Goal: Task Accomplishment & Management: Use online tool/utility

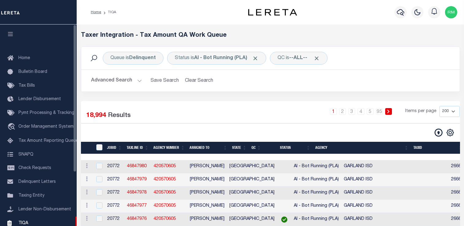
select select "200"
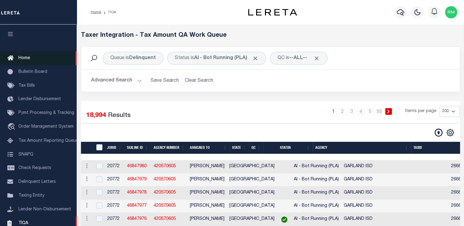
click at [25, 56] on span "Home" at bounding box center [24, 58] width 12 height 4
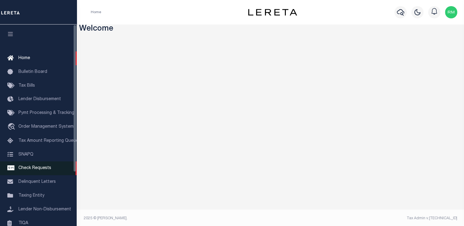
scroll to position [73, 0]
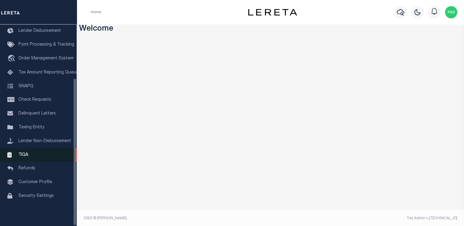
click at [26, 149] on link "TIQA" at bounding box center [38, 155] width 77 height 14
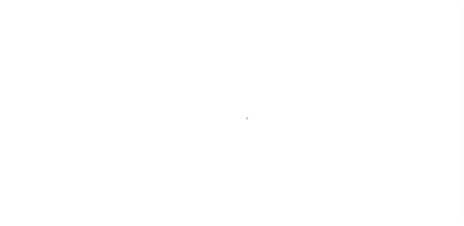
scroll to position [73, 0]
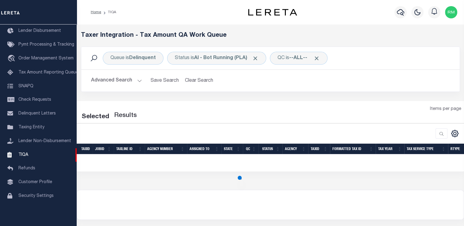
select select "200"
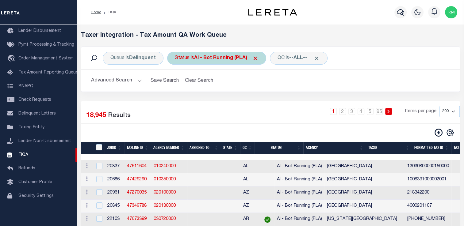
click at [224, 59] on b "AI - Bot Running (PLA)" at bounding box center [226, 58] width 64 height 5
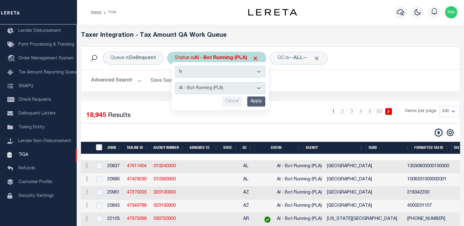
click at [217, 91] on select "AI - Bot Exception (ERR) AI - Bot Running (PLA) AI - Failed QA (FQA) AI - Prep …" at bounding box center [220, 88] width 90 height 12
click at [175, 82] on select "AI - Bot Exception (ERR) AI - Bot Running (PLA) AI - Failed QA (FQA) AI - Prep …" at bounding box center [220, 88] width 90 height 12
click at [219, 84] on select "AI - Bot Exception (ERR) AI - Bot Running (PLA) AI - Failed QA (FQA) AI - Prep …" at bounding box center [220, 88] width 90 height 12
select select "MZT"
click at [175, 82] on select "AI - Bot Exception (ERR) AI - Bot Running (PLA) AI - Failed QA (FQA) AI - Prep …" at bounding box center [220, 88] width 90 height 12
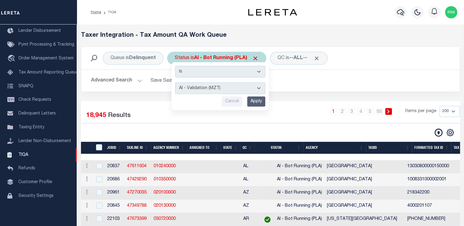
click at [256, 103] on input "Apply" at bounding box center [256, 102] width 18 height 10
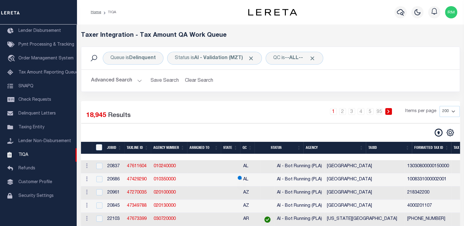
click at [119, 80] on button "Advanced Search" at bounding box center [116, 81] width 51 height 12
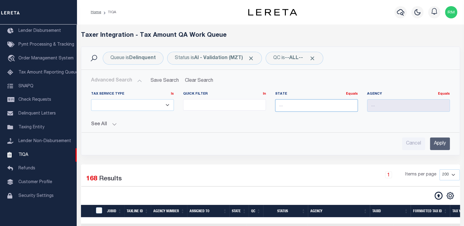
click at [300, 105] on input "text" at bounding box center [316, 105] width 83 height 13
click at [299, 117] on div "AR" at bounding box center [316, 117] width 82 height 10
type input "AR"
click at [437, 143] on input "Apply" at bounding box center [440, 144] width 20 height 13
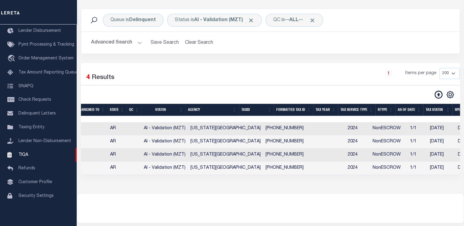
scroll to position [0, 0]
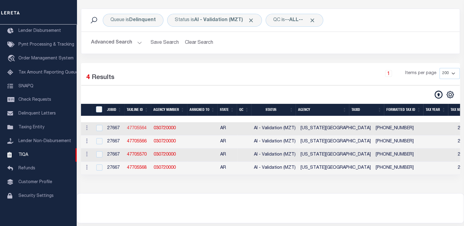
click at [135, 128] on link "47705564" at bounding box center [137, 128] width 20 height 4
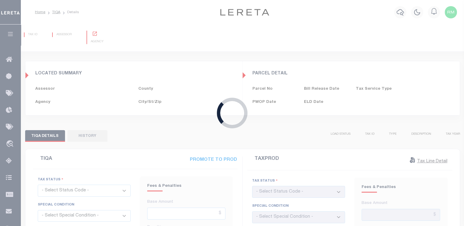
type input "[DATE]"
checkbox input "false"
type input "$320.67"
type input "$0"
type input "$320.67"
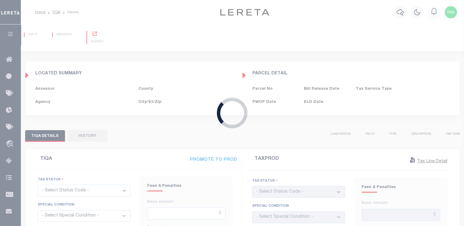
select select "0"
type input "[DATE]"
type input "09/30/2025"
checkbox input "false"
type input "$320.67"
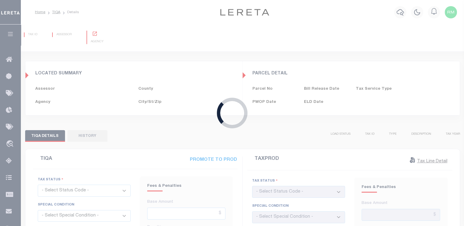
type input "$320.67"
select select "DUE"
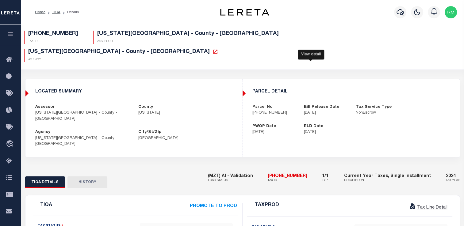
click at [218, 49] on icon at bounding box center [215, 52] width 6 height 6
drag, startPoint x: 251, startPoint y: 96, endPoint x: 284, endPoint y: 98, distance: 32.8
click at [284, 104] on div "Parcel No 760-04590-000" at bounding box center [274, 110] width 52 height 12
copy p "760-04590-000"
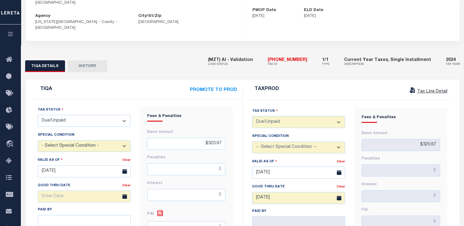
scroll to position [116, 0]
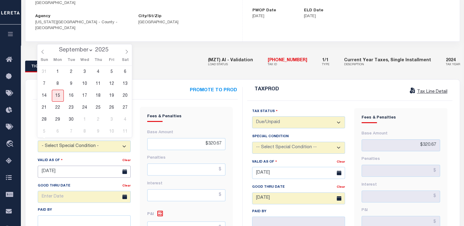
click at [50, 166] on input "[DATE]" at bounding box center [84, 172] width 93 height 12
click at [58, 96] on span "15" at bounding box center [58, 96] width 12 height 12
type input "09/15/2025"
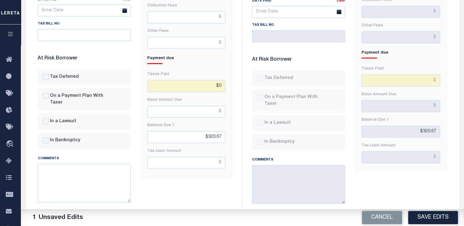
scroll to position [353, 0]
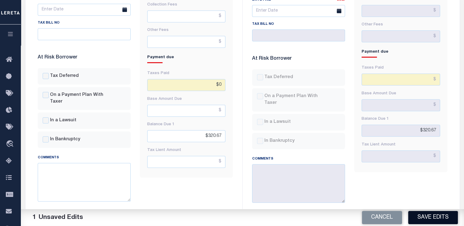
click at [425, 221] on button "Save Edits" at bounding box center [433, 217] width 50 height 13
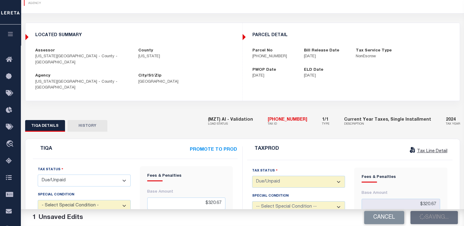
scroll to position [64, 0]
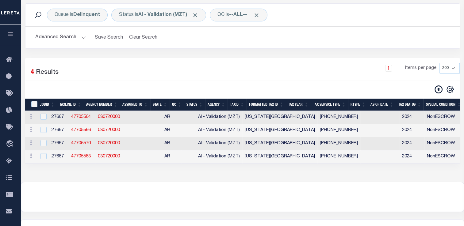
scroll to position [38, 0]
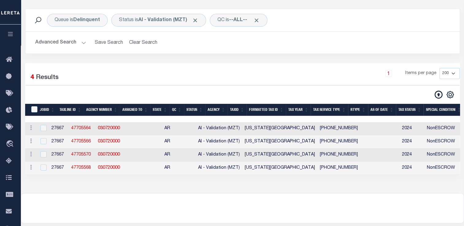
select select "200"
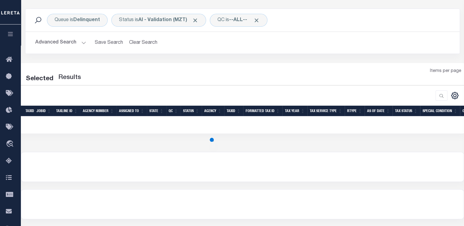
select select "200"
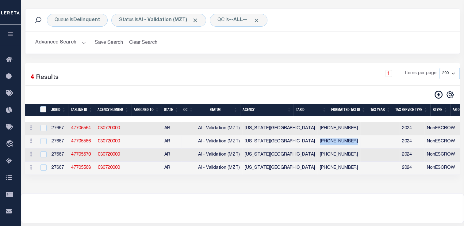
drag, startPoint x: 297, startPoint y: 143, endPoint x: 337, endPoint y: 144, distance: 40.2
click at [82, 142] on link "47705566" at bounding box center [81, 141] width 20 height 4
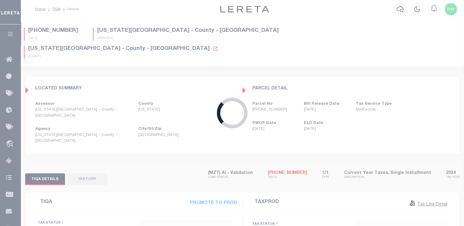
type input "[DATE]"
type input "$320.67"
type input "$0"
type input "$320.67"
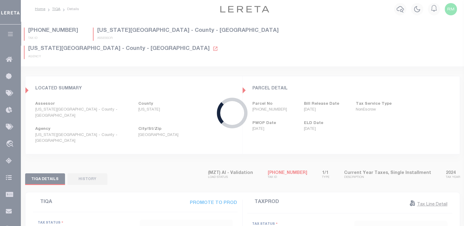
type input "$320.67"
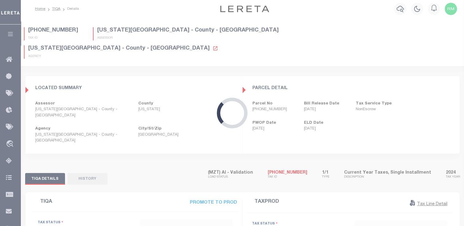
scroll to position [4, 0]
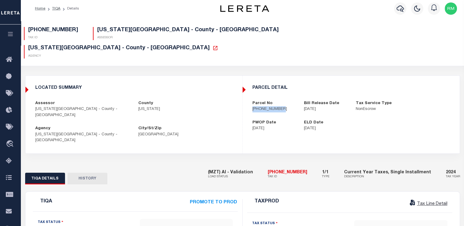
drag, startPoint x: 250, startPoint y: 92, endPoint x: 287, endPoint y: 96, distance: 37.0
click at [287, 96] on div "parcel detail Parcel No 760-04600-000 Bill Release Date 01/15/2025 Tax Service …" at bounding box center [351, 109] width 216 height 56
copy p "760-04600-000"
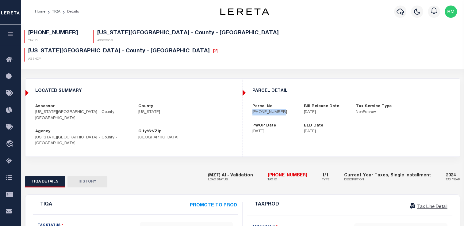
scroll to position [0, 0]
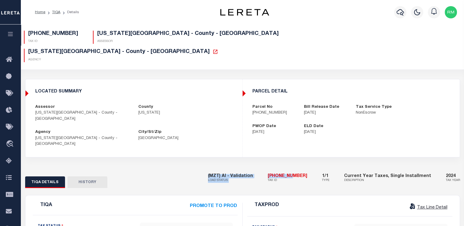
drag, startPoint x: 224, startPoint y: 146, endPoint x: 306, endPoint y: 149, distance: 81.9
click at [306, 169] on div "TIQA DETAILS HISTORY (MZT) AI - Validation LOAD STATUS 760-04600-000 TAX ID 1/1" at bounding box center [243, 178] width 444 height 19
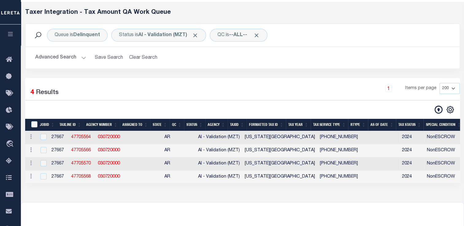
scroll to position [38, 0]
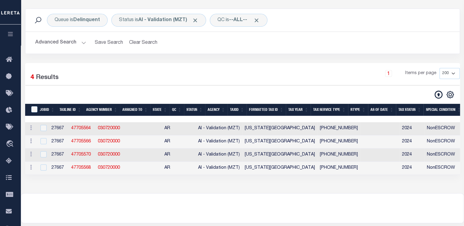
select select "200"
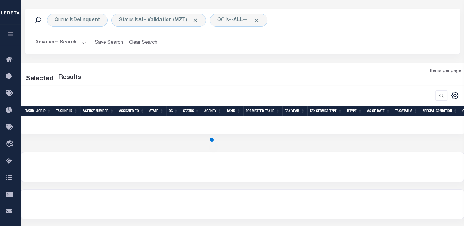
select select "200"
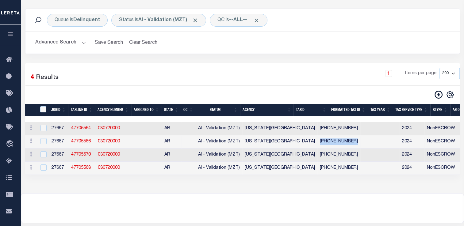
drag, startPoint x: 297, startPoint y: 145, endPoint x: 345, endPoint y: 148, distance: 48.5
copy td "760-04600-000"
click at [360, 148] on td at bounding box center [379, 141] width 39 height 13
checkbox input "true"
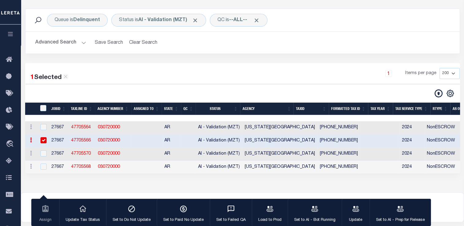
click at [84, 140] on link "47705566" at bounding box center [81, 141] width 20 height 4
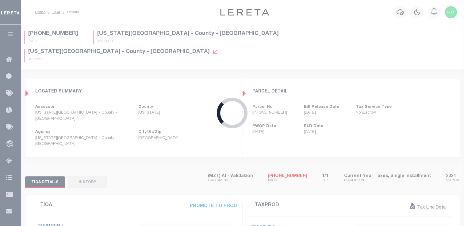
type input "$320.67"
type input "$0"
type input "$320.67"
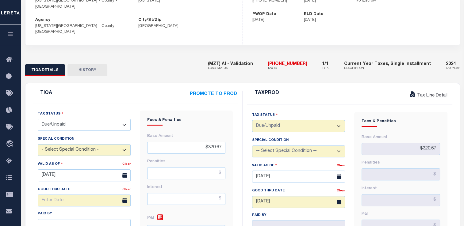
scroll to position [112, 0]
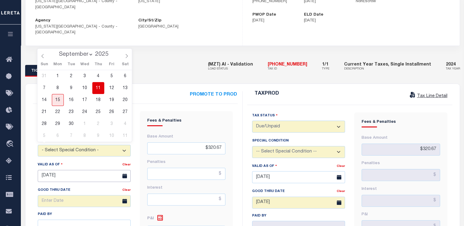
click at [57, 170] on input "[DATE]" at bounding box center [84, 176] width 93 height 12
click at [59, 97] on span "15" at bounding box center [58, 100] width 12 height 12
type input "09/15/2025"
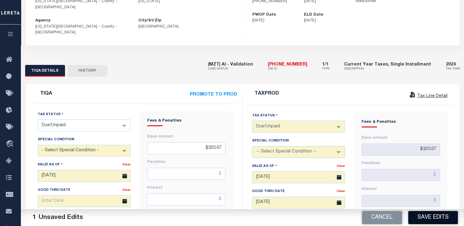
click at [427, 218] on button "Save Edits" at bounding box center [433, 217] width 50 height 13
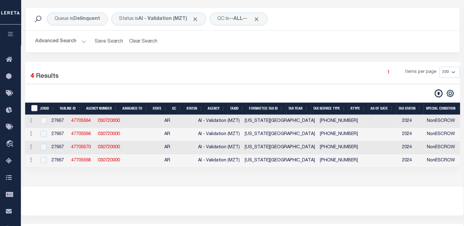
scroll to position [38, 0]
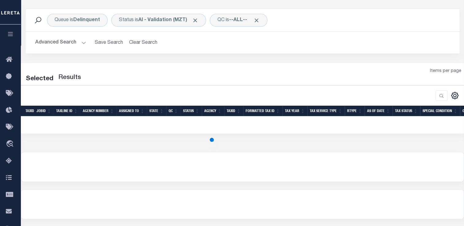
select select "200"
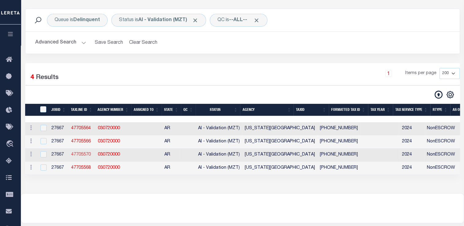
click at [81, 155] on link "47705570" at bounding box center [81, 155] width 20 height 4
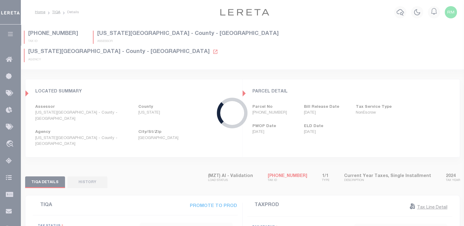
type input "[DATE]"
type input "$320.67"
type input "$0"
type input "$320.67"
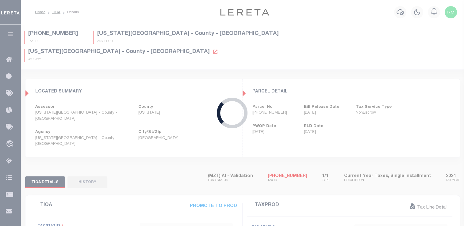
type input "$320.67"
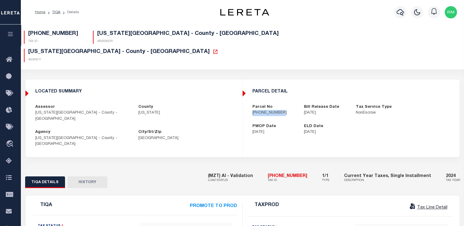
drag, startPoint x: 251, startPoint y: 97, endPoint x: 287, endPoint y: 96, distance: 35.9
click at [287, 104] on div "Parcel No 760-04603-000" at bounding box center [274, 110] width 52 height 12
copy p "760-04603-000"
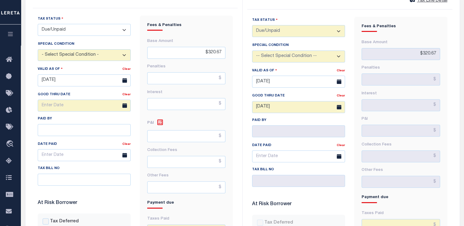
scroll to position [206, 0]
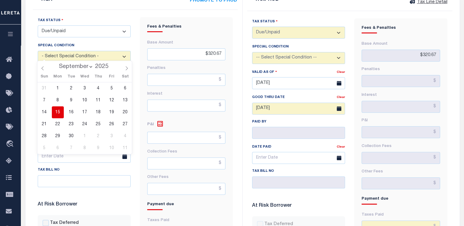
click at [62, 76] on input "[DATE]" at bounding box center [84, 82] width 93 height 12
click at [56, 113] on span "15" at bounding box center [58, 112] width 12 height 12
type input "09/15/2025"
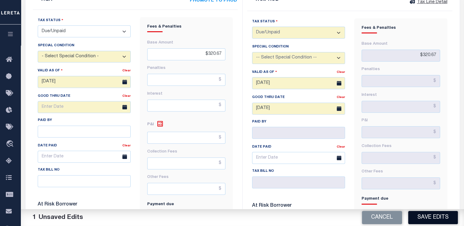
click at [429, 216] on button "Save Edits" at bounding box center [433, 217] width 50 height 13
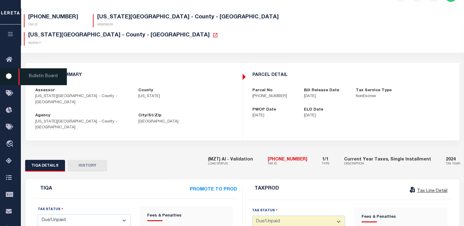
scroll to position [0, 0]
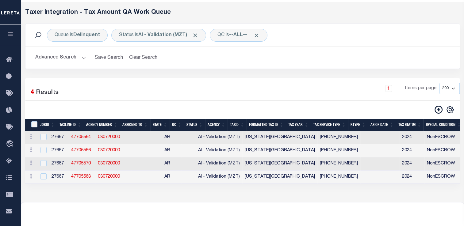
scroll to position [38, 0]
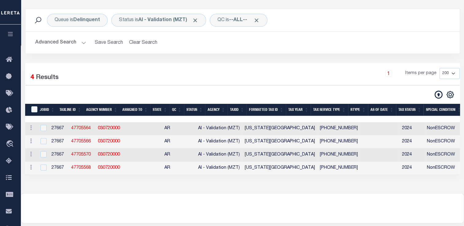
select select "200"
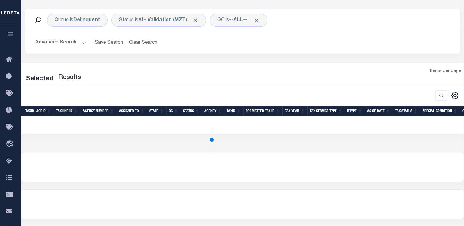
select select "200"
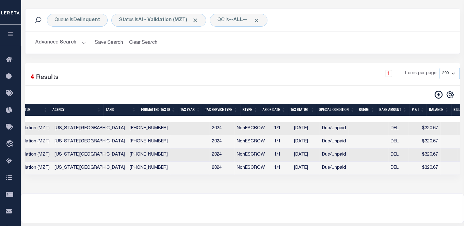
scroll to position [0, 195]
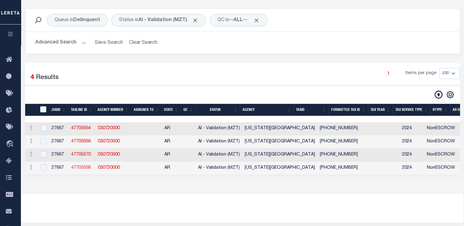
click at [88, 170] on link "47705568" at bounding box center [81, 168] width 20 height 4
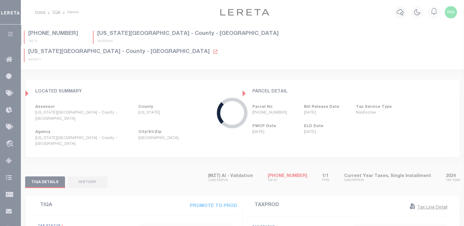
type input "[DATE]"
type input "$320.67"
type input "$0"
type input "$320.67"
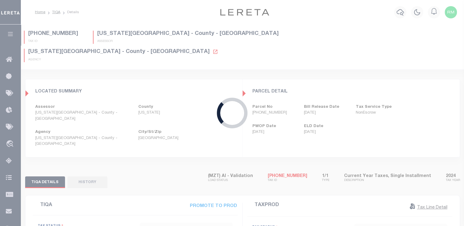
type input "$320.67"
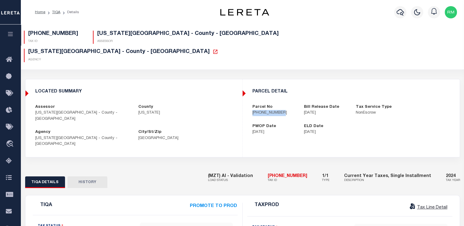
drag, startPoint x: 248, startPoint y: 96, endPoint x: 297, endPoint y: 100, distance: 48.9
click at [297, 100] on div "parcel detail Parcel No 760-04601-000 Bill Release Date 01/15/2025 Tax Service …" at bounding box center [351, 112] width 216 height 56
copy p "760-04601-000"
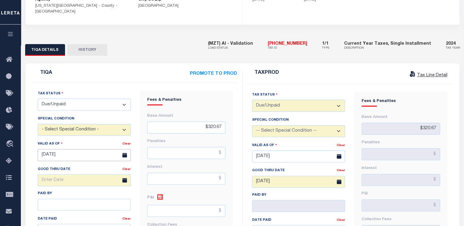
click at [48, 149] on input "[DATE]" at bounding box center [84, 155] width 93 height 12
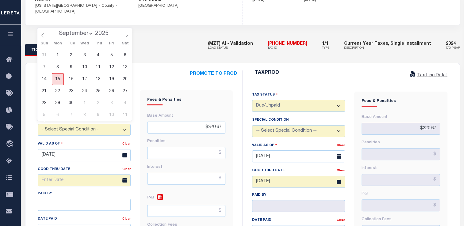
click at [57, 79] on span "15" at bounding box center [58, 79] width 12 height 12
type input "09/15/2025"
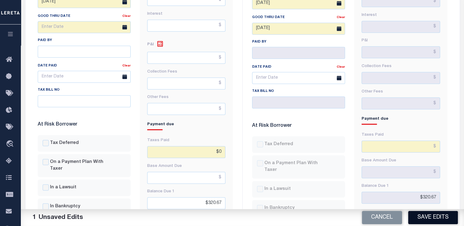
click at [435, 216] on button "Save Edits" at bounding box center [433, 217] width 50 height 13
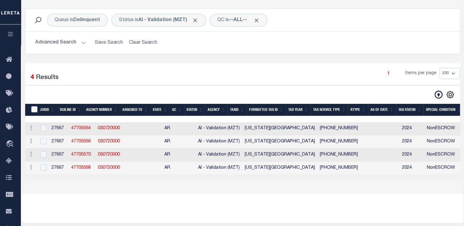
select select "200"
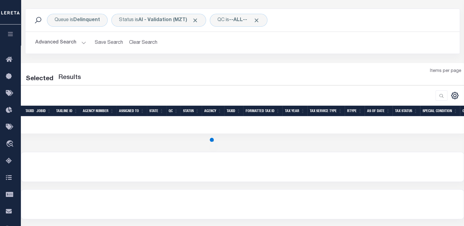
select select "200"
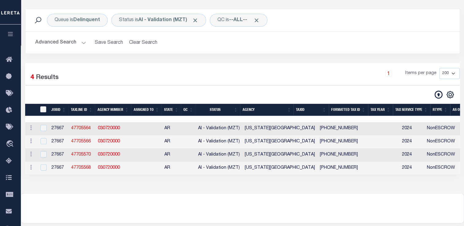
click at [45, 109] on input "TaxID" at bounding box center [43, 109] width 6 height 6
checkbox input "true"
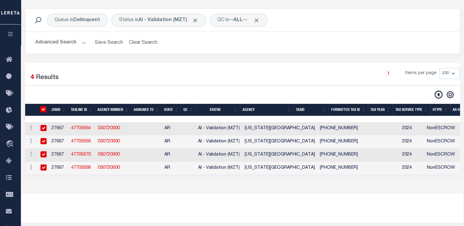
checkbox input "true"
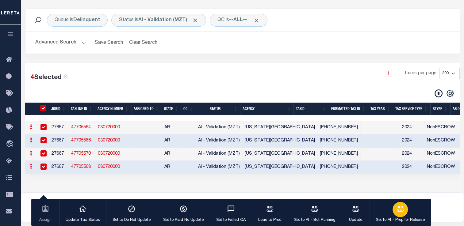
click at [390, 213] on button "Set to AI - Prep for Release" at bounding box center [399, 213] width 61 height 28
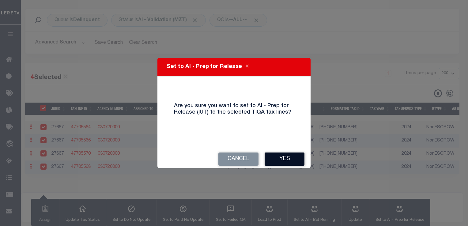
click at [284, 160] on button "Yes" at bounding box center [285, 159] width 40 height 13
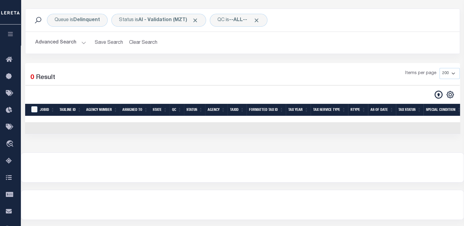
click at [152, 28] on div "Queue is Delinquent Status is AI - Validation (MZT) QC is --ALL-- Search" at bounding box center [242, 20] width 434 height 23
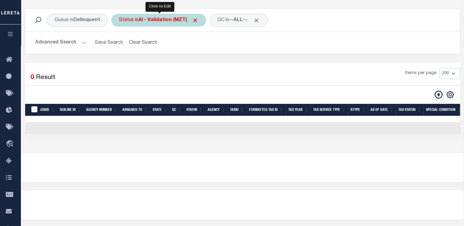
click at [152, 23] on b "AI - Validation (MZT)" at bounding box center [168, 20] width 60 height 5
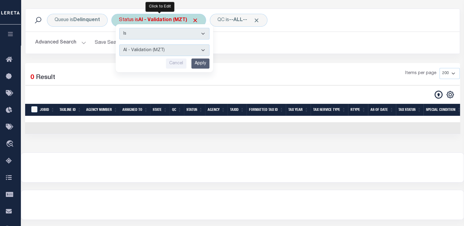
click at [152, 52] on select "AI - Bot Exception (ERR) AI - Bot Running (PLA) AI - Failed QA (FQA) AI - Prep …" at bounding box center [164, 50] width 90 height 12
select select "ERR"
click at [119, 44] on select "AI - Bot Exception (ERR) AI - Bot Running (PLA) AI - Failed QA (FQA) AI - Prep …" at bounding box center [164, 50] width 90 height 12
click at [202, 63] on input "Apply" at bounding box center [200, 64] width 18 height 10
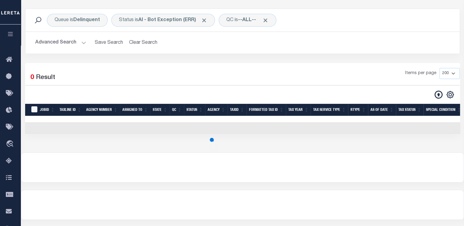
click at [75, 44] on button "Advanced Search" at bounding box center [60, 43] width 51 height 12
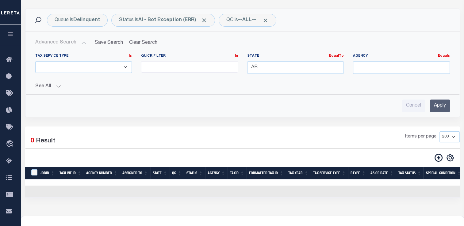
click at [439, 104] on input "Apply" at bounding box center [440, 106] width 20 height 13
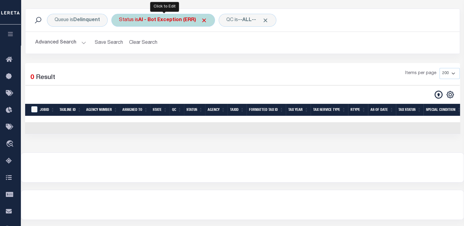
click at [166, 18] on b "AI - Bot Exception (ERR)" at bounding box center [172, 20] width 69 height 5
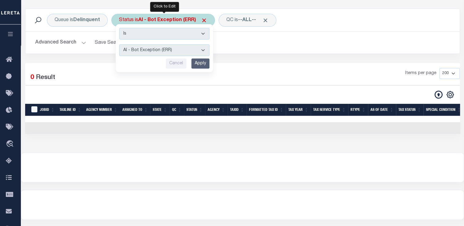
click at [161, 50] on select "AI - Bot Exception (ERR) AI - Bot Running (PLA) AI - Failed QA (FQA) AI - Prep …" at bounding box center [164, 50] width 90 height 12
select select "PLA"
click at [119, 44] on select "AI - Bot Exception (ERR) AI - Bot Running (PLA) AI - Failed QA (FQA) AI - Prep …" at bounding box center [164, 50] width 90 height 12
click at [198, 63] on input "Apply" at bounding box center [200, 64] width 18 height 10
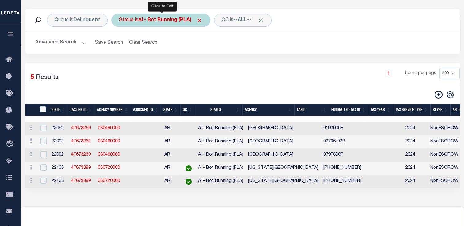
click at [158, 21] on b "AI - Bot Running (PLA)" at bounding box center [170, 20] width 64 height 5
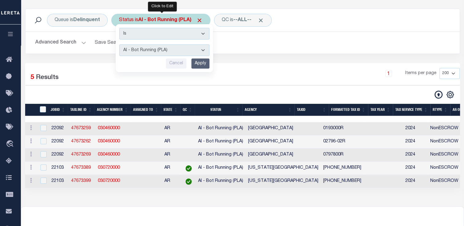
click at [159, 51] on select "AI - Bot Exception (ERR) AI - Bot Running (PLA) AI - Failed QA (FQA) AI - Prep …" at bounding box center [164, 50] width 90 height 12
select select "DNU"
click at [119, 44] on select "AI - Bot Exception (ERR) AI - Bot Running (PLA) AI - Failed QA (FQA) AI - Prep …" at bounding box center [164, 50] width 90 height 12
click at [203, 63] on input "Apply" at bounding box center [200, 64] width 18 height 10
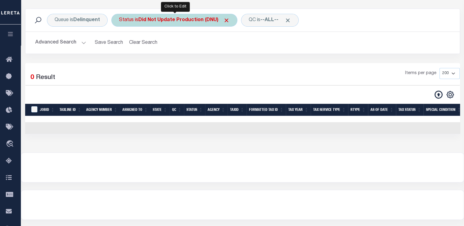
click at [184, 21] on b "Did Not Update Production (DNU)" at bounding box center [183, 20] width 91 height 5
select select "DNU"
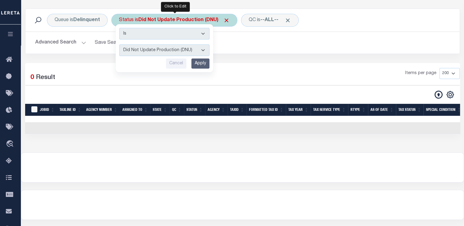
click at [169, 49] on select "AI - Bot Exception (ERR) AI - Bot Running (PLA) AI - Failed QA (FQA) AI - Prep …" at bounding box center [164, 50] width 90 height 12
click at [200, 62] on input "Apply" at bounding box center [200, 64] width 18 height 10
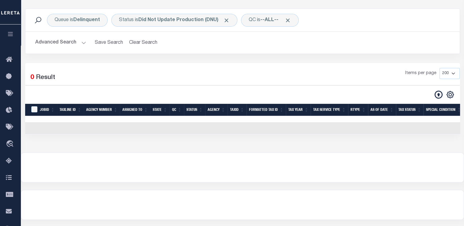
click at [79, 44] on button "Advanced Search" at bounding box center [60, 43] width 51 height 12
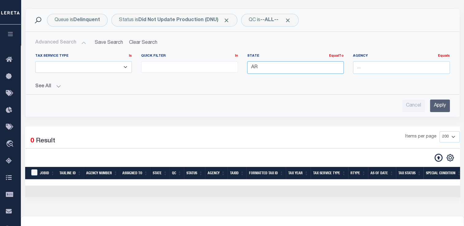
click at [272, 69] on input "AR" at bounding box center [295, 67] width 97 height 13
click at [440, 103] on input "Apply" at bounding box center [440, 106] width 20 height 13
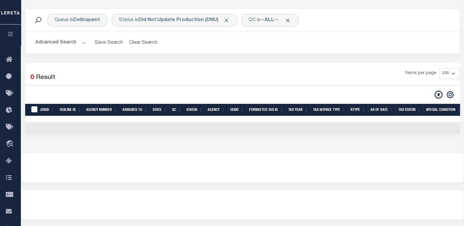
click at [70, 42] on button "Advanced Search" at bounding box center [60, 43] width 51 height 12
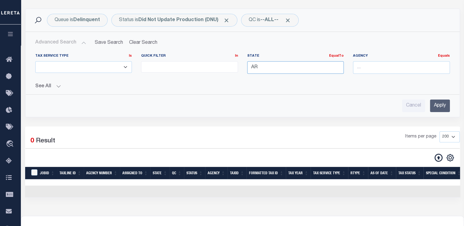
click at [272, 68] on input "AR" at bounding box center [295, 67] width 97 height 13
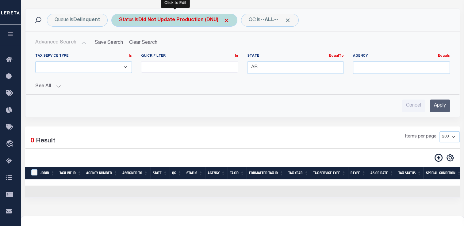
click at [201, 23] on b "Did Not Update Production (DNU)" at bounding box center [183, 20] width 91 height 5
select select "DNU"
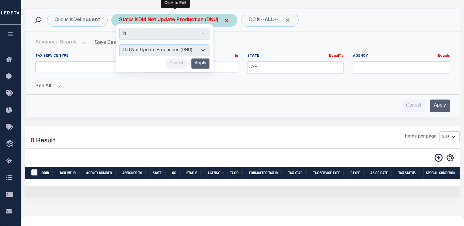
click at [191, 47] on select "AI - Bot Exception (ERR) AI - Bot Running (PLA) AI - Failed QA (FQA) AI - Prep …" at bounding box center [164, 50] width 90 height 12
click at [200, 66] on input "Apply" at bounding box center [200, 64] width 18 height 10
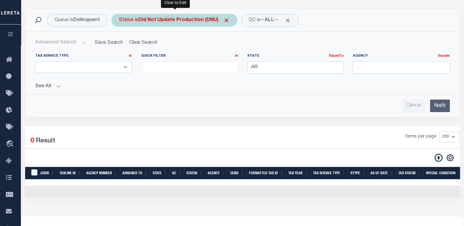
click at [168, 23] on b "Did Not Update Production (DNU)" at bounding box center [183, 20] width 91 height 5
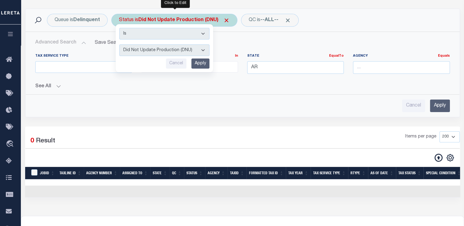
click at [178, 54] on select "AI - Bot Exception (ERR) AI - Bot Running (PLA) AI - Failed QA (FQA) AI - Prep …" at bounding box center [164, 50] width 90 height 12
select select "PLA"
click at [119, 44] on select "AI - Bot Exception (ERR) AI - Bot Running (PLA) AI - Failed QA (FQA) AI - Prep …" at bounding box center [164, 50] width 90 height 12
click at [207, 66] on input "Apply" at bounding box center [200, 64] width 18 height 10
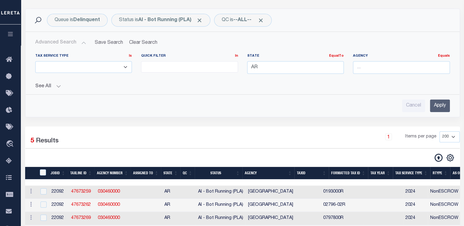
click at [438, 104] on input "Apply" at bounding box center [440, 106] width 20 height 13
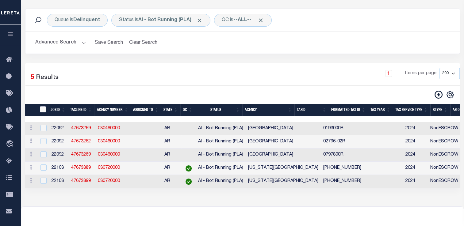
click at [41, 109] on input "TaxID" at bounding box center [43, 109] width 6 height 6
checkbox input "true"
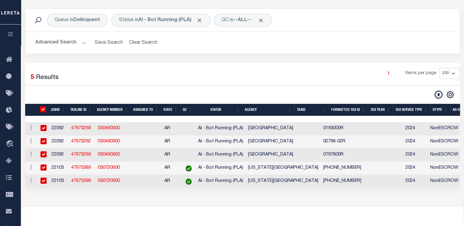
checkbox input "true"
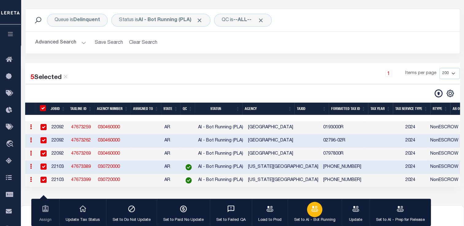
click at [318, 216] on button "Set to AI - Bot Running" at bounding box center [315, 213] width 54 height 28
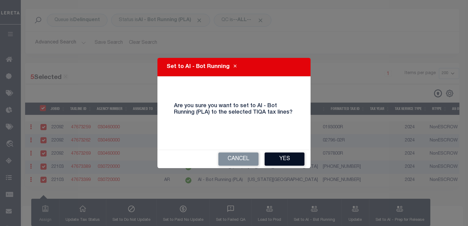
click at [280, 158] on button "Yes" at bounding box center [285, 159] width 40 height 13
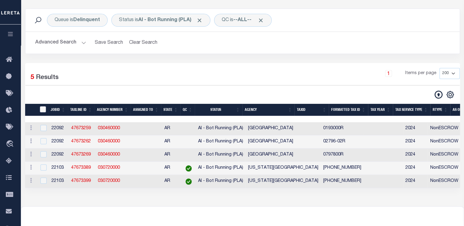
click at [40, 108] on input "TaxID" at bounding box center [43, 109] width 6 height 6
checkbox input "true"
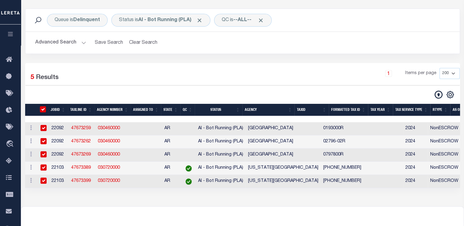
checkbox input "true"
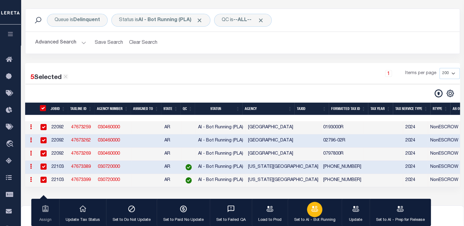
click at [318, 215] on div "button" at bounding box center [314, 209] width 15 height 15
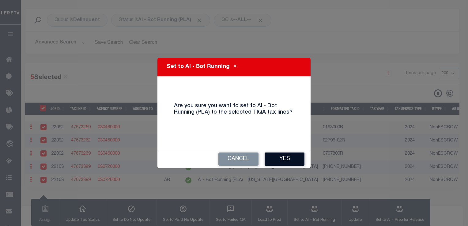
click at [291, 159] on button "Yes" at bounding box center [285, 159] width 40 height 13
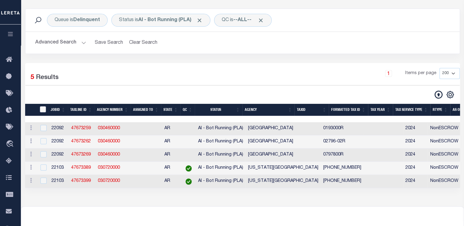
click at [44, 107] on input "TaxID" at bounding box center [43, 109] width 6 height 6
checkbox input "true"
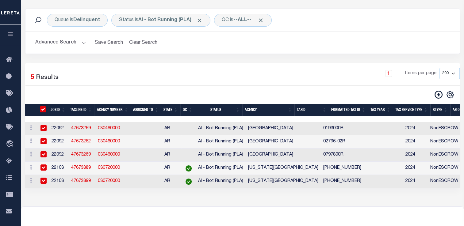
checkbox input "true"
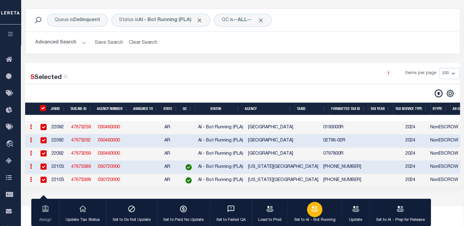
click at [317, 212] on icon "button" at bounding box center [315, 209] width 8 height 8
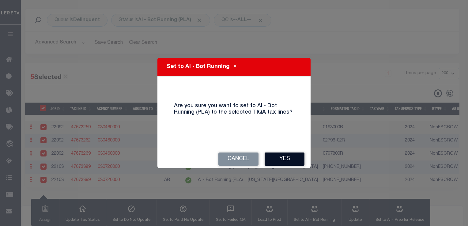
click at [286, 155] on button "Yes" at bounding box center [285, 159] width 40 height 13
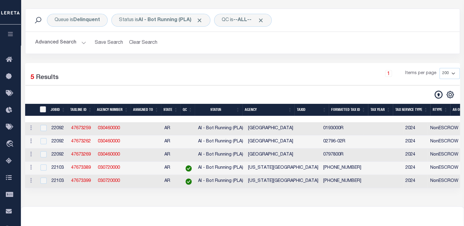
click at [43, 111] on input "TaxID" at bounding box center [43, 109] width 6 height 6
checkbox input "true"
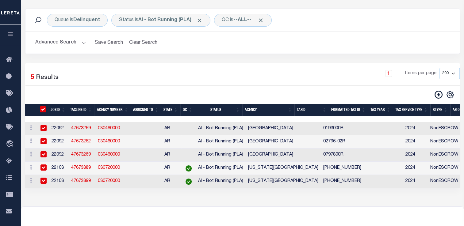
checkbox input "true"
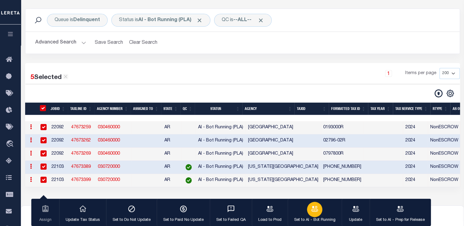
click at [313, 224] on button "Set to AI - Bot Running" at bounding box center [315, 213] width 54 height 28
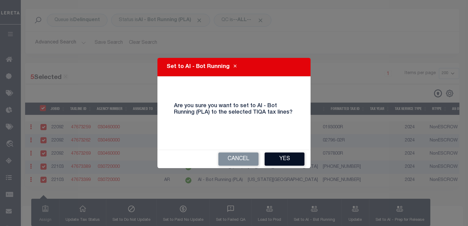
click at [274, 160] on button "Yes" at bounding box center [285, 159] width 40 height 13
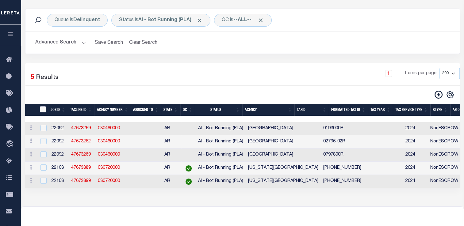
click at [45, 109] on input "TaxID" at bounding box center [43, 109] width 6 height 6
checkbox input "true"
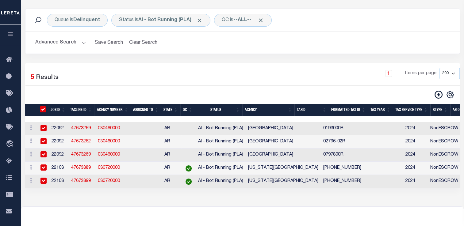
checkbox input "true"
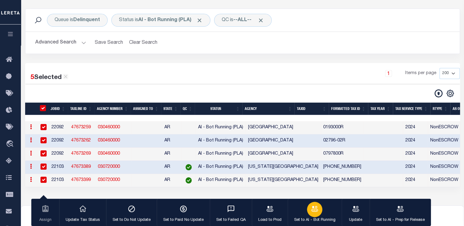
click at [315, 208] on icon "button" at bounding box center [314, 209] width 7 height 6
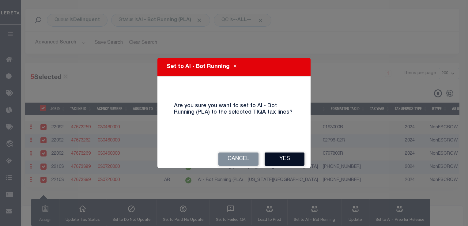
click at [288, 157] on button "Yes" at bounding box center [285, 159] width 40 height 13
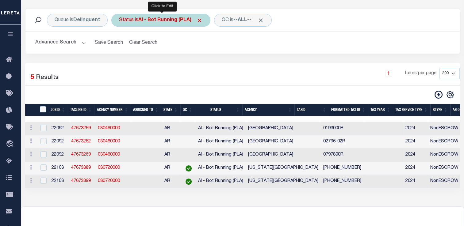
click at [172, 23] on div "Status is AI - Bot Running (PLA)" at bounding box center [160, 20] width 99 height 13
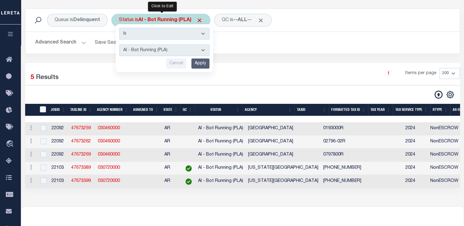
click at [166, 55] on select "AI - Bot Exception (ERR) AI - Bot Running (PLA) AI - Failed QA (FQA) AI - Prep …" at bounding box center [164, 50] width 90 height 12
select select "ERR"
click at [119, 44] on select "AI - Bot Exception (ERR) AI - Bot Running (PLA) AI - Failed QA (FQA) AI - Prep …" at bounding box center [164, 50] width 90 height 12
click at [200, 64] on input "Apply" at bounding box center [200, 64] width 18 height 10
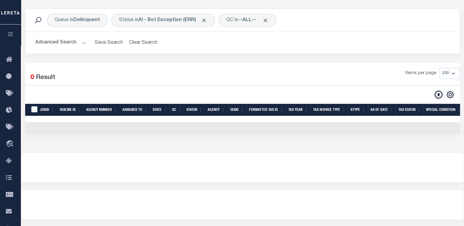
click at [73, 45] on button "Advanced Search" at bounding box center [60, 43] width 51 height 12
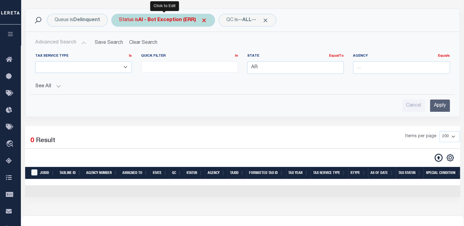
click at [149, 21] on b "AI - Bot Exception (ERR)" at bounding box center [172, 20] width 69 height 5
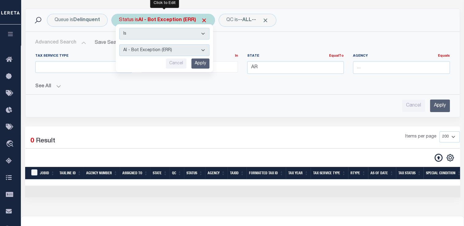
click at [150, 50] on select "AI - Bot Exception (ERR) AI - Bot Running (PLA) AI - Failed QA (FQA) AI - Prep …" at bounding box center [164, 50] width 90 height 12
select select "DNU"
click at [119, 44] on select "AI - Bot Exception (ERR) AI - Bot Running (PLA) AI - Failed QA (FQA) AI - Prep …" at bounding box center [164, 50] width 90 height 12
click at [208, 63] on input "Apply" at bounding box center [200, 64] width 18 height 10
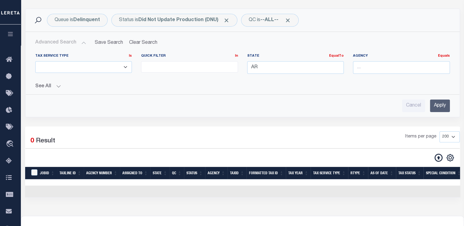
click at [438, 104] on input "Apply" at bounding box center [440, 106] width 20 height 13
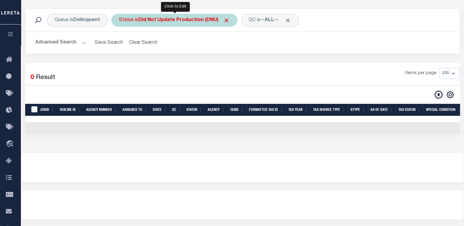
click at [208, 22] on b "Did Not Update Production (DNU)" at bounding box center [183, 20] width 91 height 5
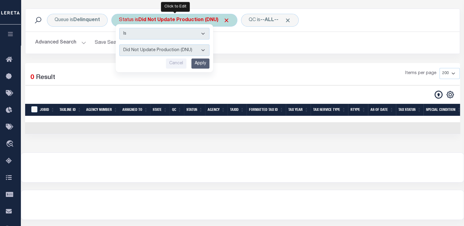
click at [194, 55] on select "AI - Bot Exception (ERR) AI - Bot Running (PLA) AI - Failed QA (FQA) AI - Prep …" at bounding box center [164, 50] width 90 height 12
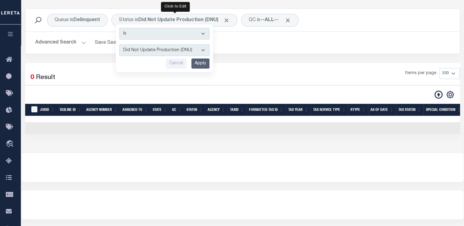
select select "FQA"
click at [119, 44] on select "AI - Bot Exception (ERR) AI - Bot Running (PLA) AI - Failed QA (FQA) AI - Prep …" at bounding box center [164, 50] width 90 height 12
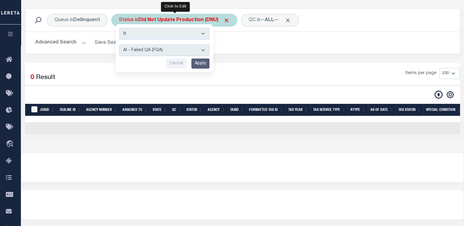
click at [198, 66] on input "Apply" at bounding box center [200, 64] width 18 height 10
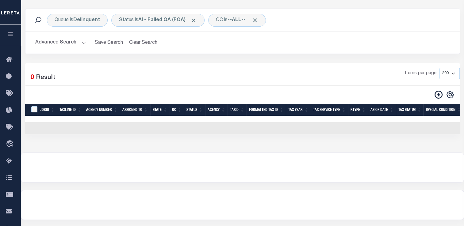
click at [65, 45] on button "Advanced Search" at bounding box center [60, 43] width 51 height 12
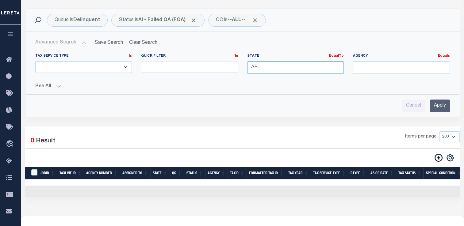
click at [263, 69] on input "AR" at bounding box center [295, 67] width 97 height 13
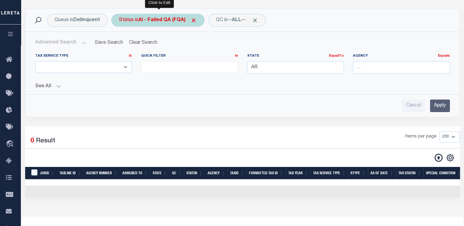
click at [168, 23] on b "AI - Failed QA (FQA)" at bounding box center [167, 20] width 59 height 5
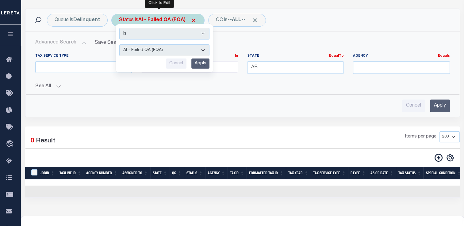
click at [158, 50] on select "AI - Bot Exception (ERR) AI - Bot Running (PLA) AI - Failed QA (FQA) AI - Prep …" at bounding box center [164, 50] width 90 height 12
select select "DNU"
click at [119, 44] on select "AI - Bot Exception (ERR) AI - Bot Running (PLA) AI - Failed QA (FQA) AI - Prep …" at bounding box center [164, 50] width 90 height 12
click at [202, 63] on input "Apply" at bounding box center [200, 64] width 18 height 10
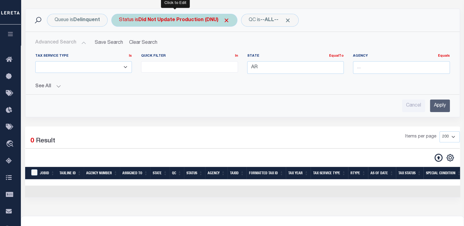
click at [153, 21] on b "Did Not Update Production (DNU)" at bounding box center [183, 20] width 91 height 5
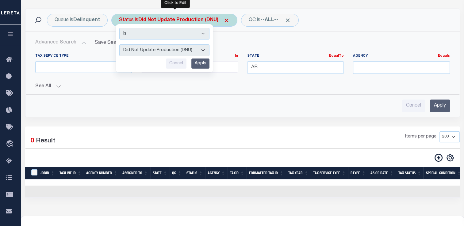
click at [149, 50] on select "AI - Bot Exception (ERR) AI - Bot Running (PLA) AI - Failed QA (FQA) AI - Prep …" at bounding box center [164, 50] width 90 height 12
select select "PLA"
click at [119, 44] on select "AI - Bot Exception (ERR) AI - Bot Running (PLA) AI - Failed QA (FQA) AI - Prep …" at bounding box center [164, 50] width 90 height 12
click at [202, 67] on input "Apply" at bounding box center [200, 64] width 18 height 10
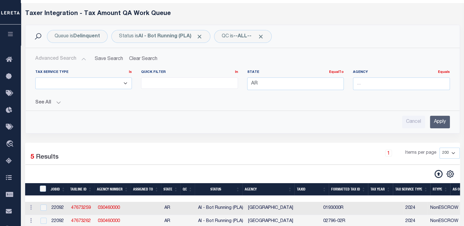
scroll to position [15, 0]
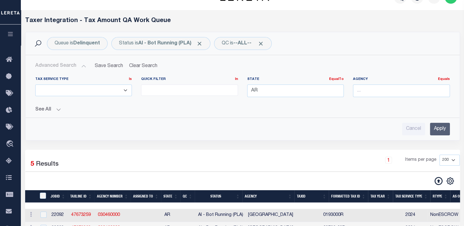
click at [40, 196] on div "TaxID" at bounding box center [43, 196] width 10 height 7
click at [42, 196] on input "TaxID" at bounding box center [43, 196] width 6 height 6
checkbox input "true"
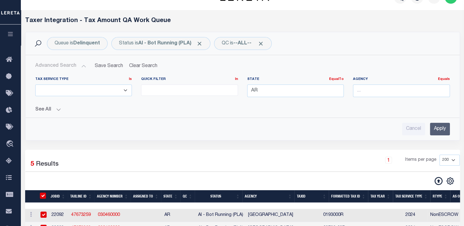
checkbox input "true"
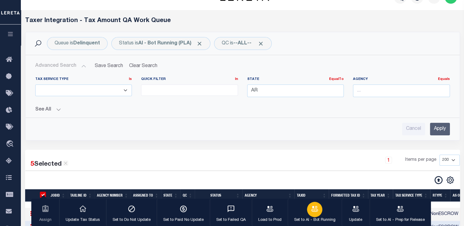
click at [307, 215] on div "button" at bounding box center [314, 209] width 15 height 15
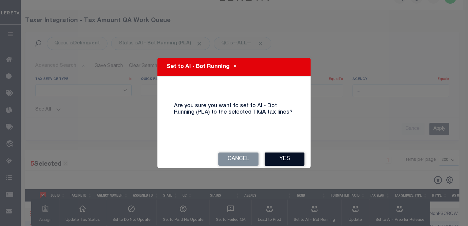
click at [296, 159] on button "Yes" at bounding box center [285, 159] width 40 height 13
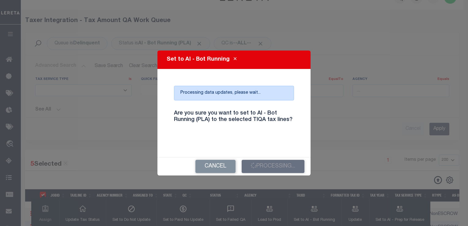
click at [275, 112] on h4 "Are you sure you want to set to AI - Bot Running (PLA) to the selected TIQA tax…" at bounding box center [234, 116] width 129 height 13
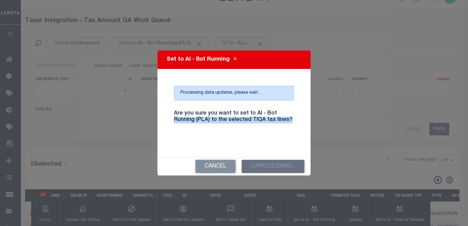
drag, startPoint x: 292, startPoint y: 121, endPoint x: 276, endPoint y: 111, distance: 18.5
click at [276, 111] on h4 "Are you sure you want to set to AI - Bot Running (PLA) to the selected TIQA tax…" at bounding box center [234, 116] width 129 height 13
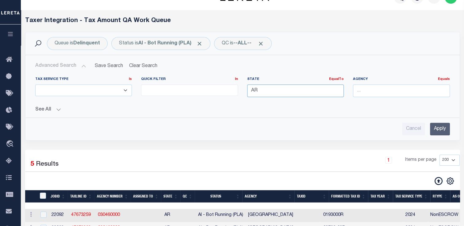
drag, startPoint x: 264, startPoint y: 91, endPoint x: 186, endPoint y: 108, distance: 79.9
click at [186, 108] on div "Tax Service Type Is Is Contains ESCROW NonESCROW Quick Filter In In EqualTo Equ…" at bounding box center [243, 95] width 424 height 36
click at [266, 103] on div "AL" at bounding box center [295, 102] width 96 height 10
type input "AL"
click at [441, 128] on input "Apply" at bounding box center [440, 129] width 20 height 13
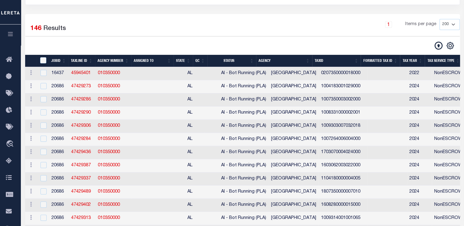
scroll to position [0, 0]
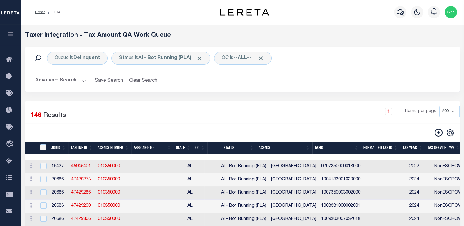
click at [77, 77] on button "Advanced Search" at bounding box center [60, 81] width 51 height 12
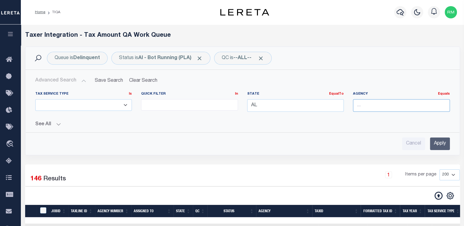
click at [365, 107] on input "text" at bounding box center [401, 105] width 97 height 13
click at [326, 123] on button "See All" at bounding box center [242, 125] width 414 height 6
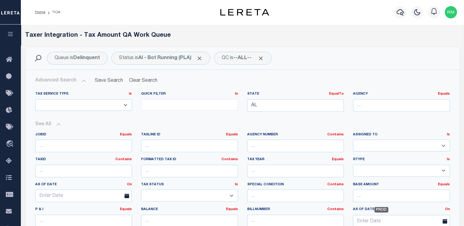
click at [79, 82] on button "Advanced Search" at bounding box center [60, 81] width 51 height 12
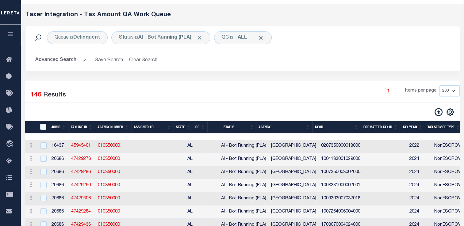
scroll to position [11, 0]
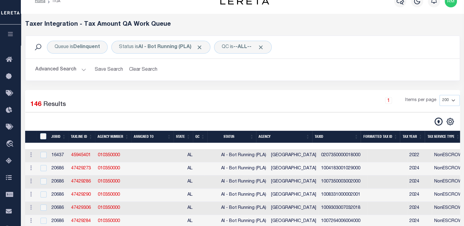
click at [310, 137] on th "Agency" at bounding box center [284, 137] width 56 height 13
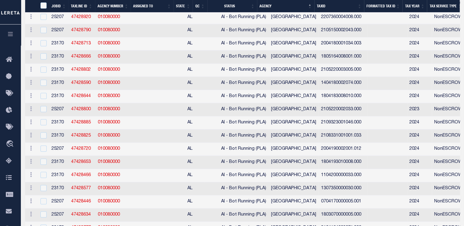
scroll to position [0, 0]
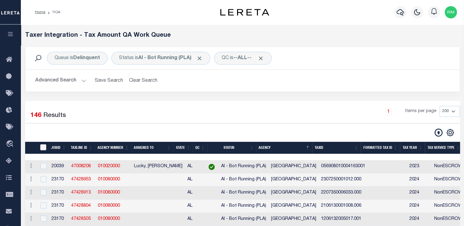
click at [44, 148] on input "TaxID" at bounding box center [43, 147] width 6 height 6
checkbox input "true"
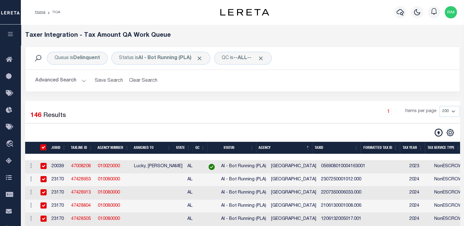
checkbox input "true"
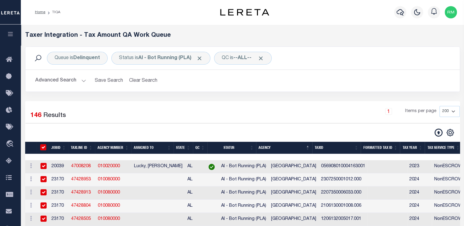
checkbox input "true"
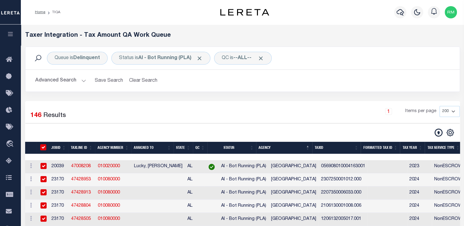
checkbox input "true"
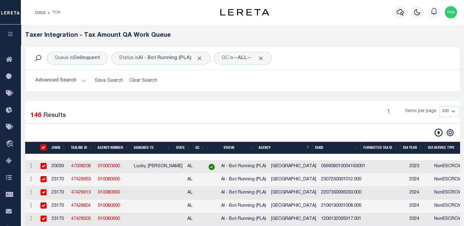
checkbox input "true"
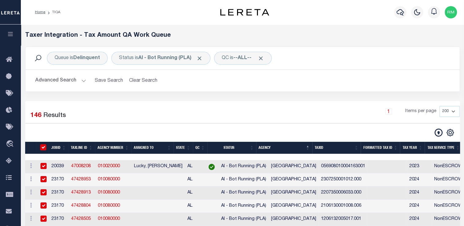
checkbox input "true"
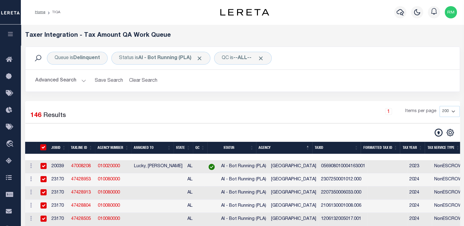
checkbox input "true"
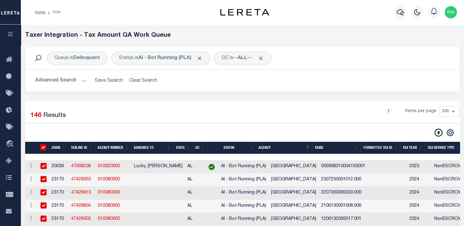
checkbox input "true"
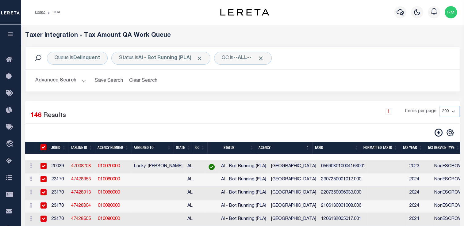
checkbox input "true"
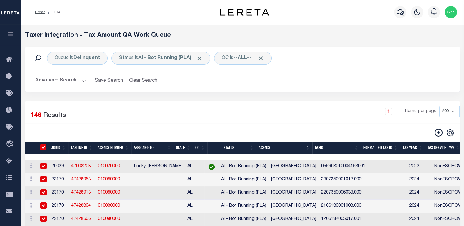
checkbox input "true"
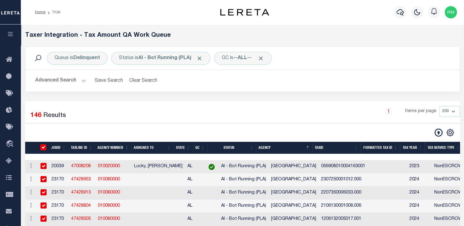
checkbox input "true"
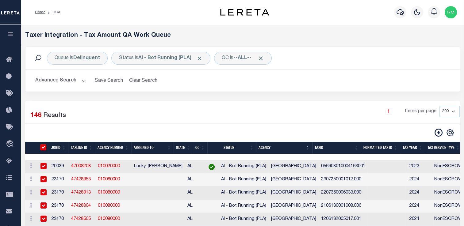
checkbox input "true"
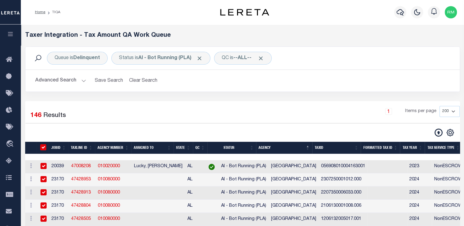
checkbox input "true"
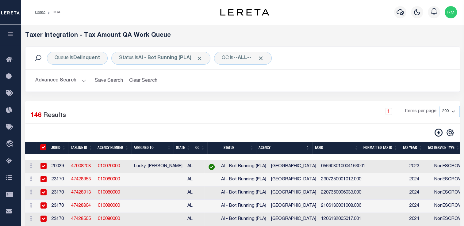
checkbox input "true"
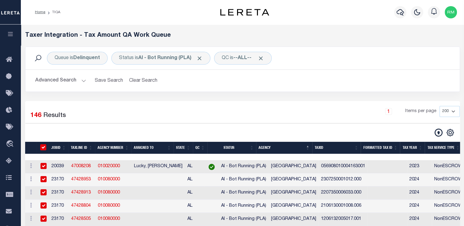
checkbox input "true"
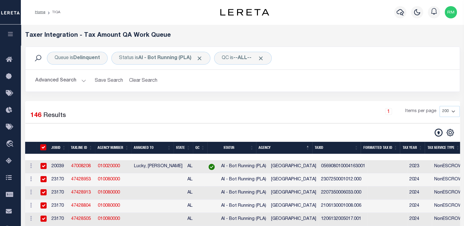
checkbox input "true"
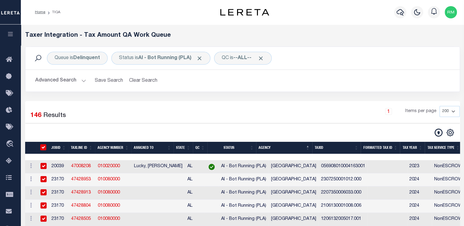
checkbox input "true"
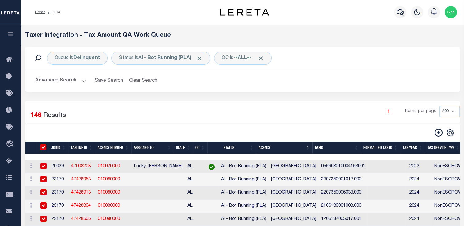
checkbox input "true"
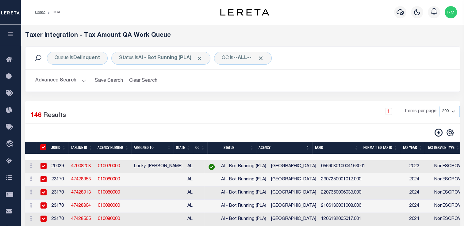
checkbox input "true"
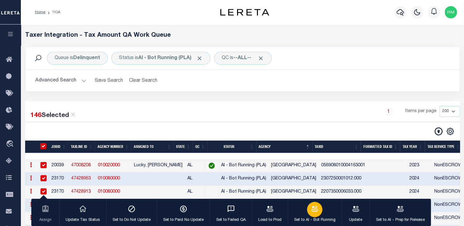
click at [310, 204] on div "button" at bounding box center [314, 209] width 15 height 15
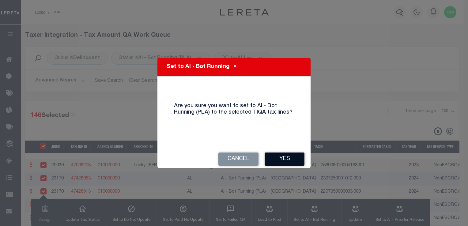
click at [284, 159] on button "Yes" at bounding box center [285, 159] width 40 height 13
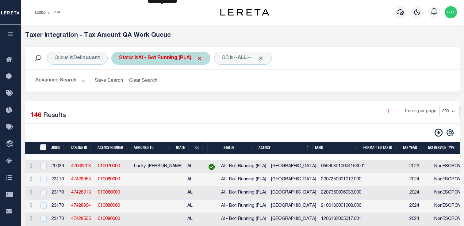
click at [173, 58] on b "AI - Bot Running (PLA)" at bounding box center [170, 58] width 64 height 5
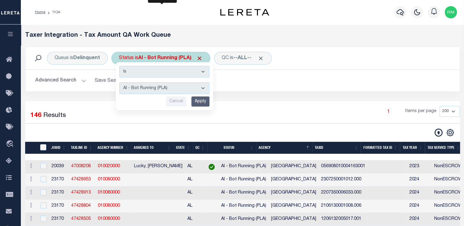
click at [164, 88] on select "AI - Bot Exception (ERR) AI - Bot Running (PLA) AI - Failed QA (FQA) AI - Prep …" at bounding box center [164, 88] width 90 height 12
click at [119, 82] on select "AI - Bot Exception (ERR) AI - Bot Running (PLA) AI - Failed QA (FQA) AI - Prep …" at bounding box center [164, 88] width 90 height 12
click at [201, 100] on input "Apply" at bounding box center [200, 102] width 18 height 10
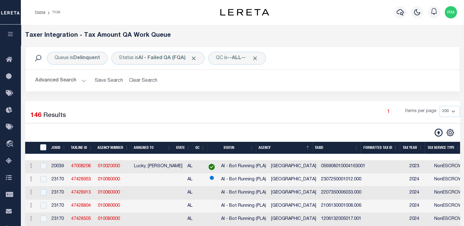
click at [80, 79] on button "Advanced Search" at bounding box center [60, 81] width 51 height 12
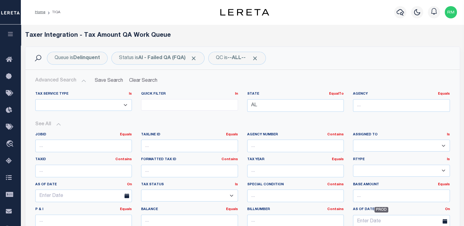
click at [83, 82] on button "Advanced Search" at bounding box center [60, 81] width 51 height 12
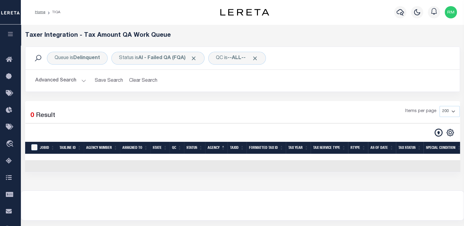
click at [281, 118] on div "Items per page 10 25 50 100 200 500 1000 2000" at bounding box center [297, 114] width 323 height 16
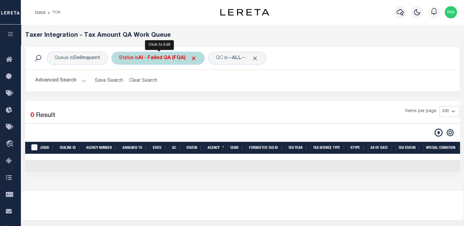
click at [140, 62] on div "Status is AI - Failed QA (FQA)" at bounding box center [157, 58] width 93 height 13
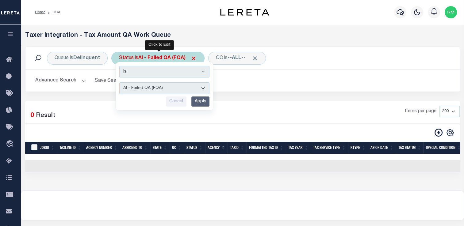
click at [140, 86] on select "AI - Bot Exception (ERR) AI - Bot Running (PLA) AI - Failed QA (FQA) AI - Prep …" at bounding box center [164, 88] width 90 height 12
click at [119, 82] on select "AI - Bot Exception (ERR) AI - Bot Running (PLA) AI - Failed QA (FQA) AI - Prep …" at bounding box center [164, 88] width 90 height 12
click at [203, 101] on input "Apply" at bounding box center [200, 102] width 18 height 10
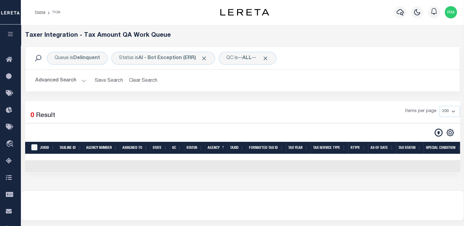
click at [76, 80] on button "Advanced Search" at bounding box center [60, 81] width 51 height 12
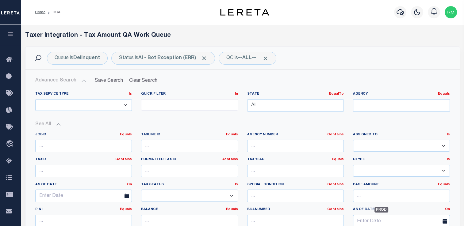
click at [76, 80] on button "Advanced Search" at bounding box center [60, 81] width 51 height 12
click at [84, 78] on button "Advanced Search" at bounding box center [60, 81] width 51 height 12
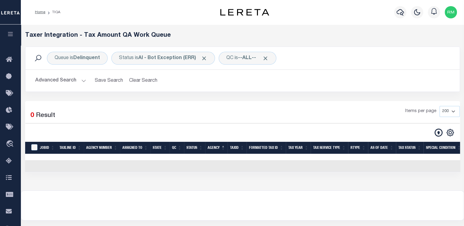
click at [67, 85] on button "Advanced Search" at bounding box center [60, 81] width 51 height 12
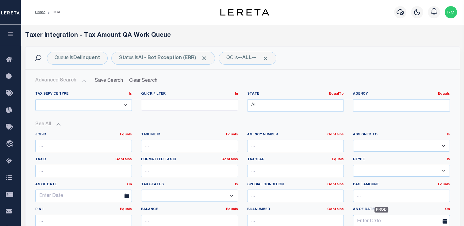
click at [67, 85] on button "Advanced Search" at bounding box center [60, 81] width 51 height 12
